Goal: Transaction & Acquisition: Purchase product/service

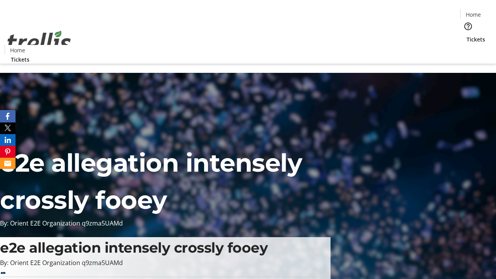
click at [467, 35] on span "Tickets" at bounding box center [476, 39] width 19 height 8
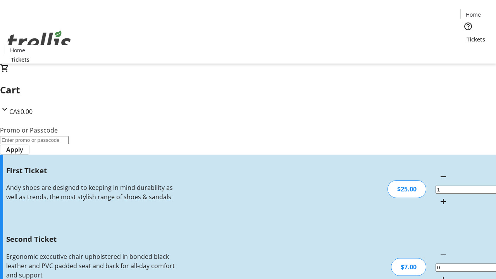
click at [439, 275] on mat-icon "Increment by one" at bounding box center [443, 279] width 9 height 9
type input "2"
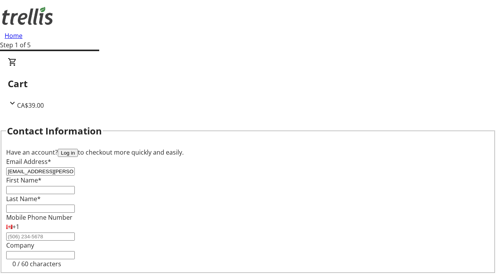
type input "[EMAIL_ADDRESS][PERSON_NAME][DOMAIN_NAME]"
type input "Cassandre"
type input "[PERSON_NAME]"
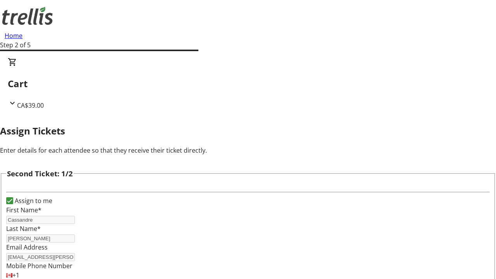
type input "[PERSON_NAME]"
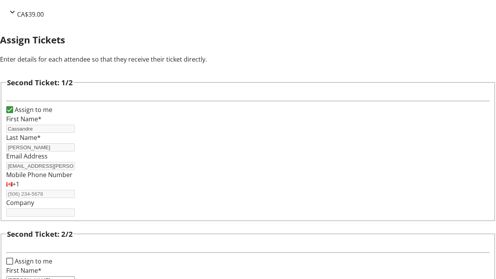
type input "[PERSON_NAME]"
type input "[PERSON_NAME][EMAIL_ADDRESS][DOMAIN_NAME]"
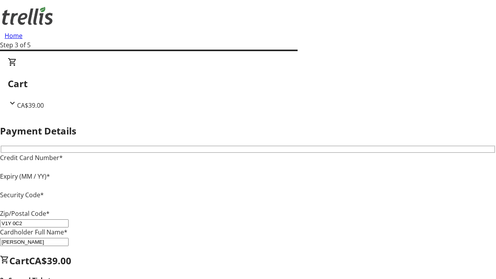
type input "V1Y 0C2"
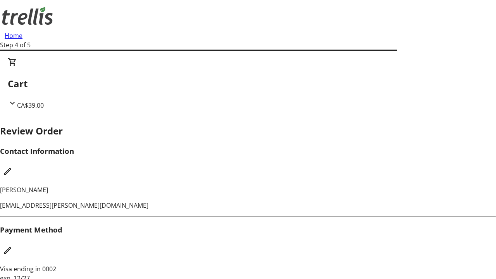
click at [12, 167] on mat-icon "Edit Contact Information" at bounding box center [7, 171] width 9 height 9
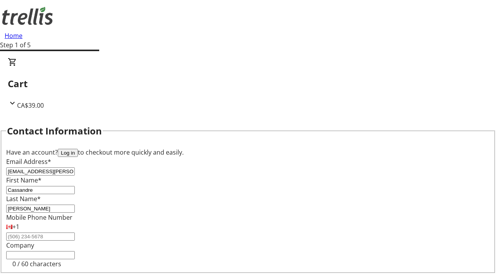
type input "[EMAIL_ADDRESS][PERSON_NAME][DOMAIN_NAME]"
type input "Belle"
type input "[PERSON_NAME]"
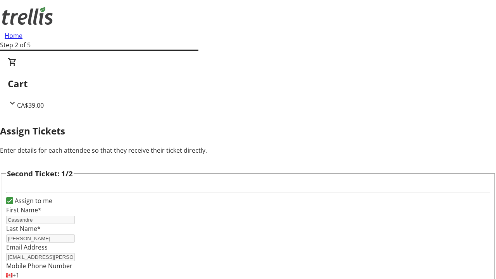
type input "New"
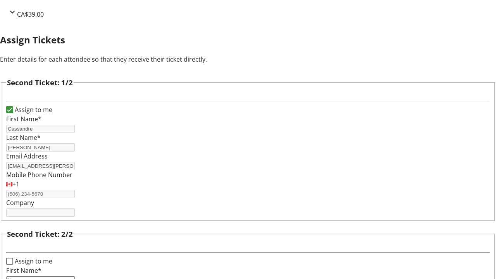
type input "Name"
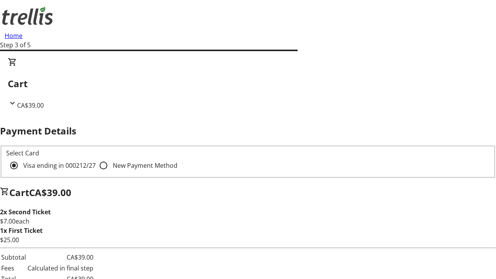
click at [96, 158] on input "New Payment Method" at bounding box center [104, 166] width 16 height 16
radio input "true"
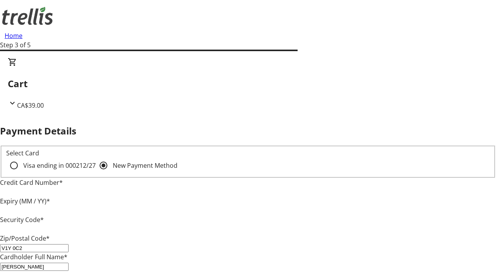
type input "V1Y 0C2"
